Goal: Task Accomplishment & Management: Use online tool/utility

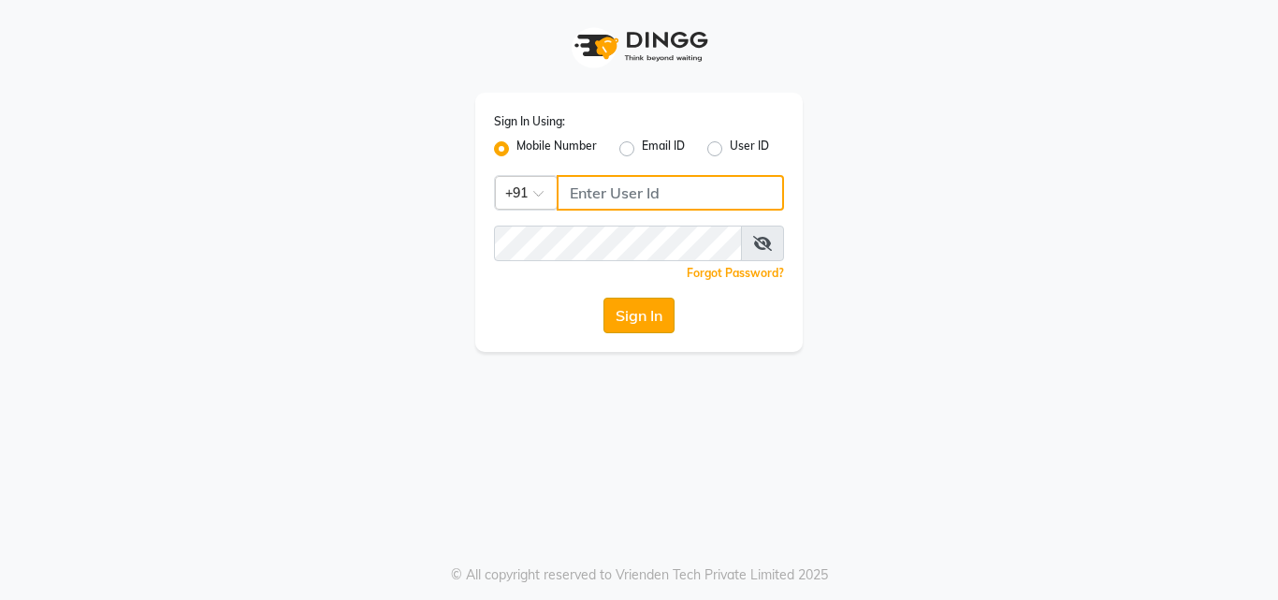
type input "7814061962"
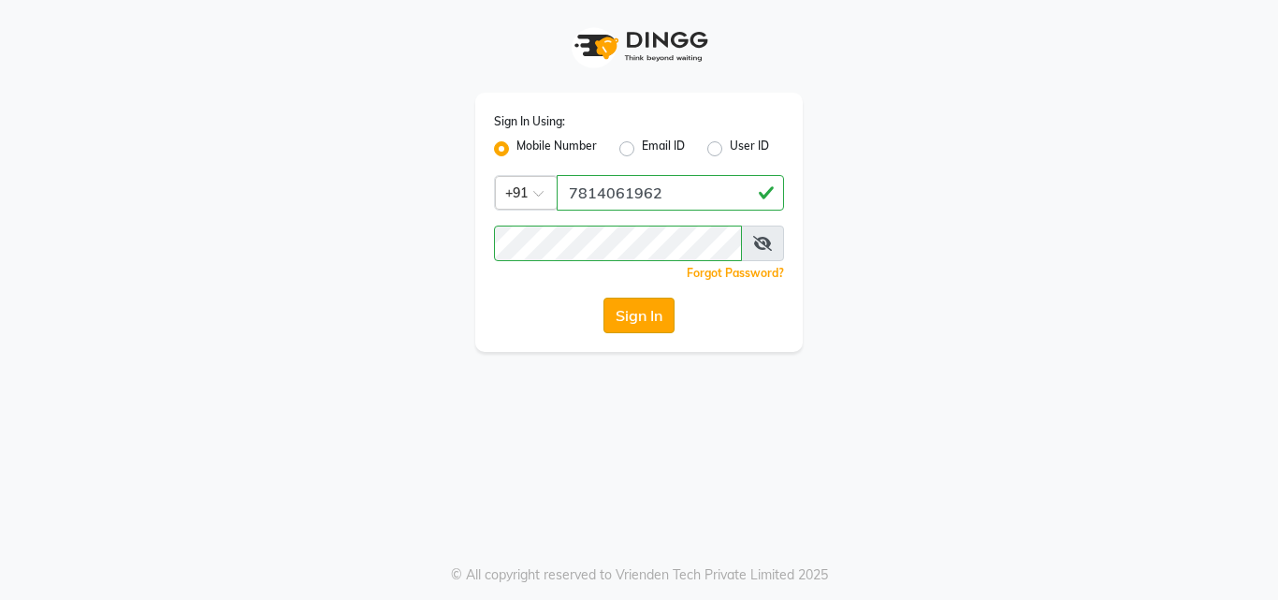
click at [626, 323] on button "Sign In" at bounding box center [638, 315] width 71 height 36
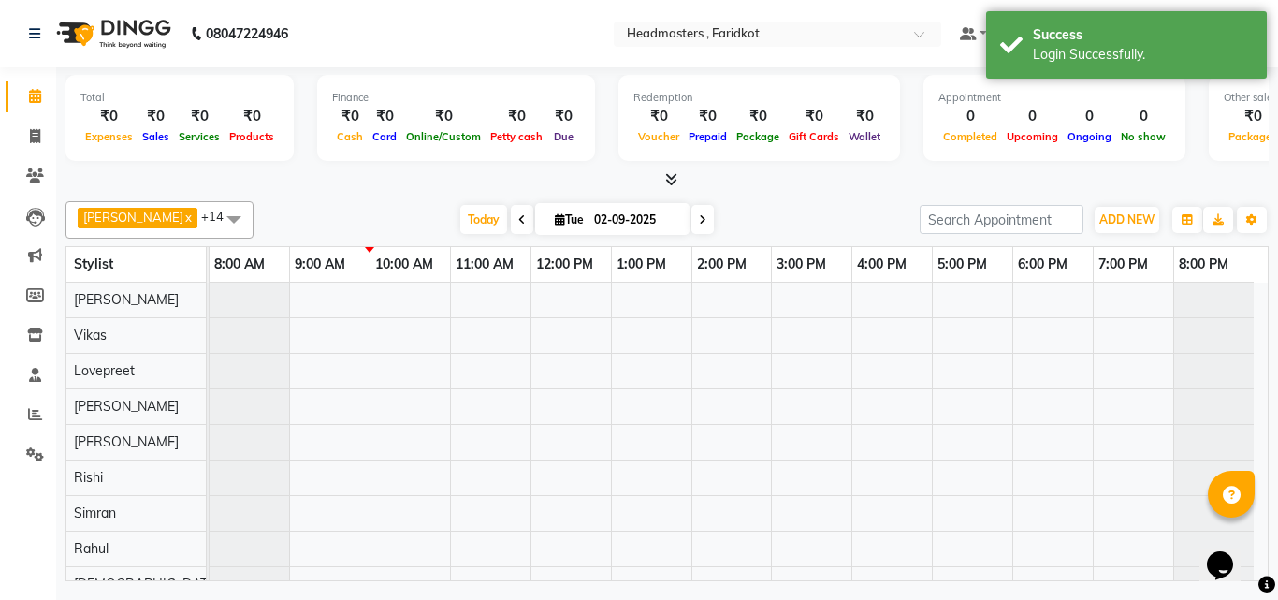
click at [671, 180] on icon at bounding box center [671, 179] width 12 height 14
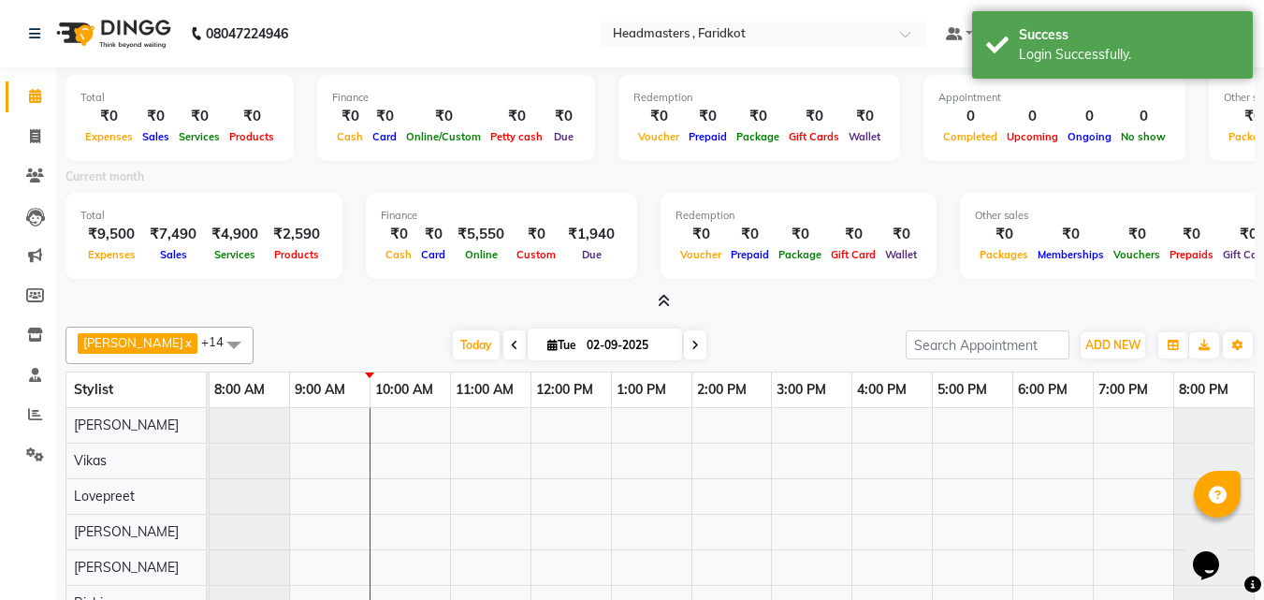
click at [660, 301] on icon at bounding box center [664, 301] width 12 height 14
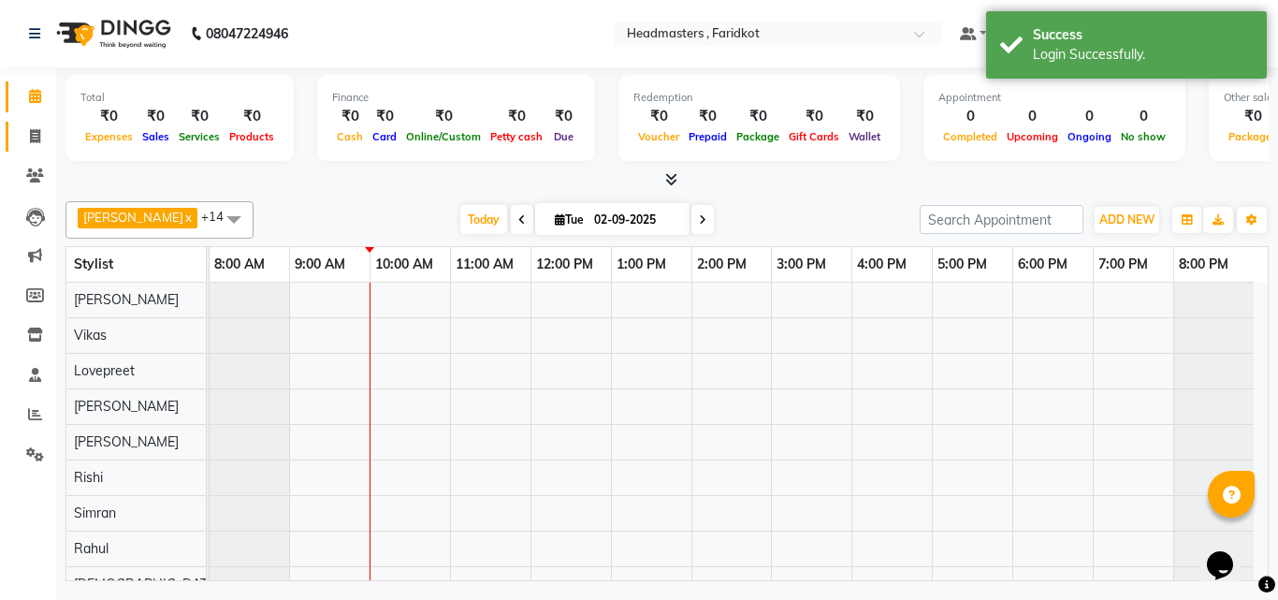
click at [32, 151] on link "Invoice" at bounding box center [28, 137] width 45 height 31
select select "7919"
select select "service"
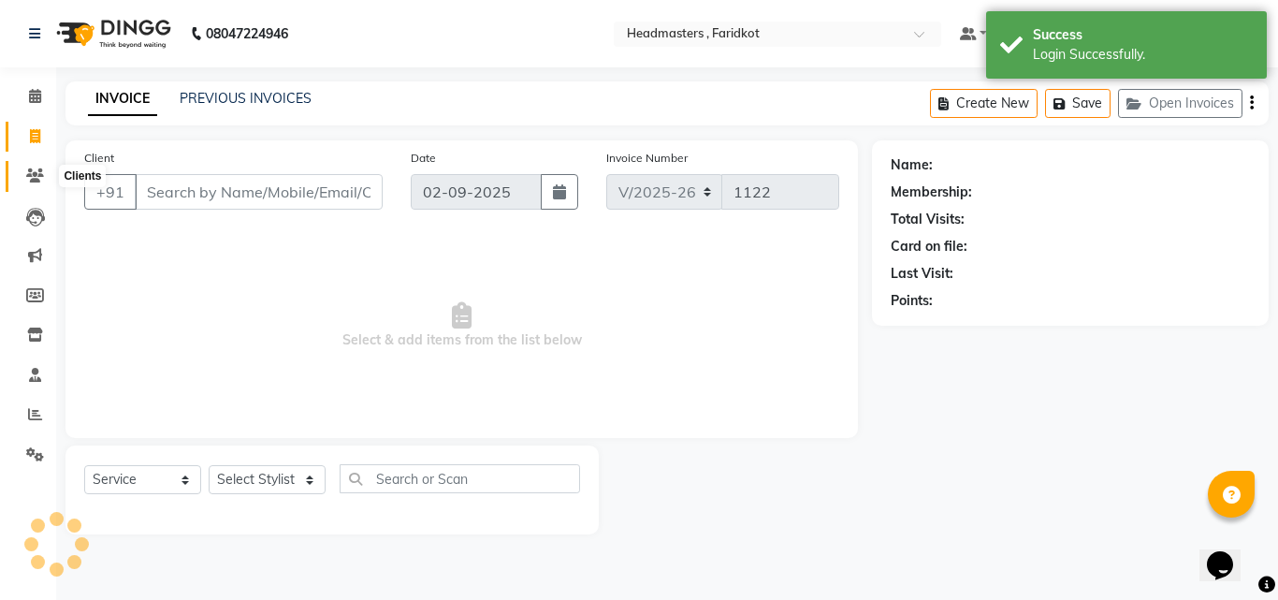
click at [33, 183] on span at bounding box center [35, 177] width 33 height 22
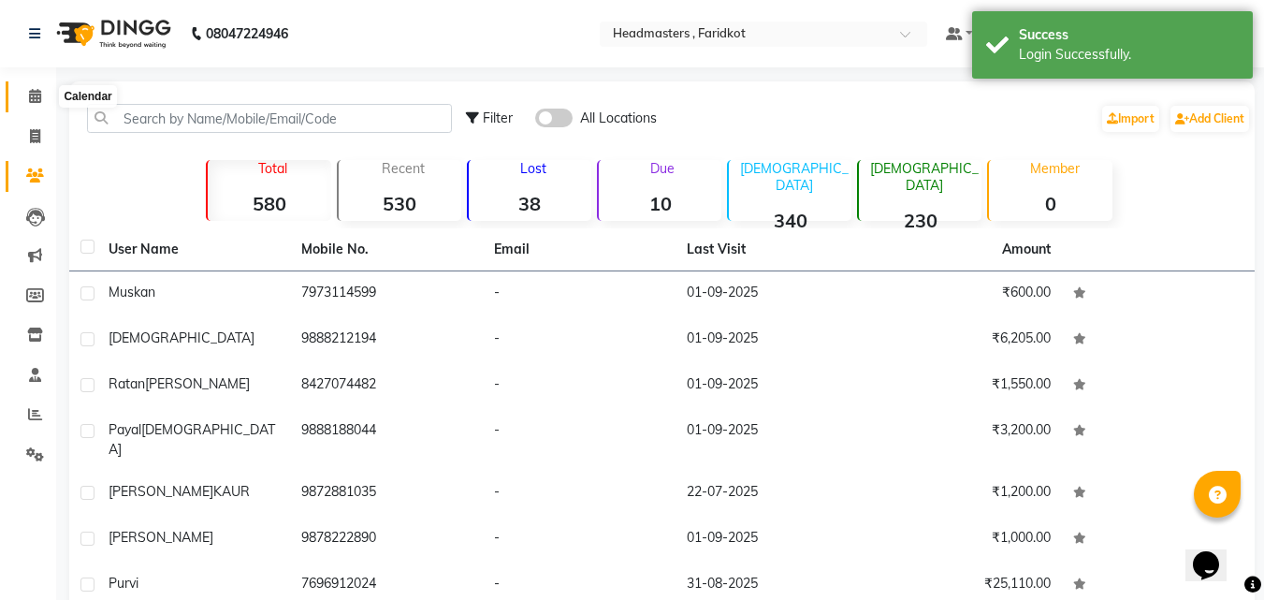
click at [24, 107] on span at bounding box center [35, 97] width 33 height 22
